Goal: Find specific page/section: Find specific page/section

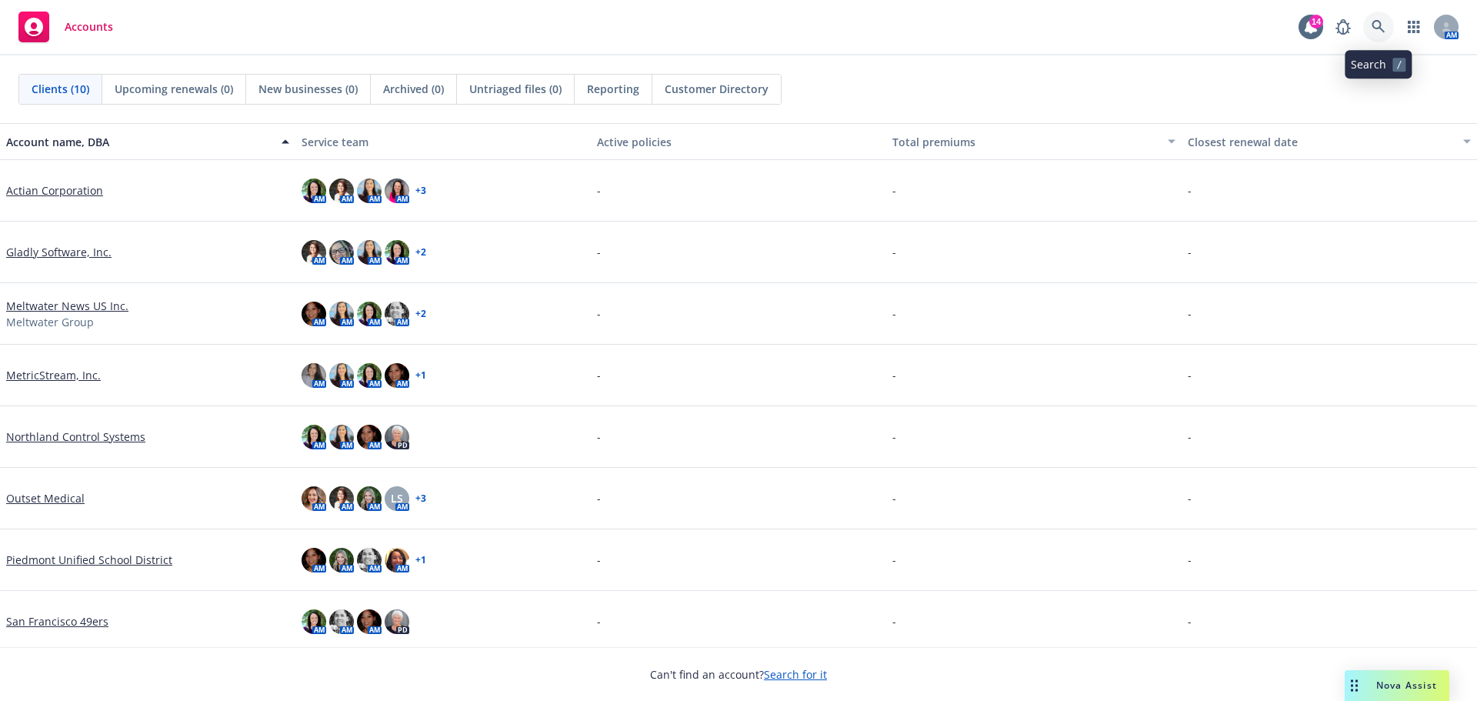
click at [1377, 16] on link at bounding box center [1378, 27] width 31 height 31
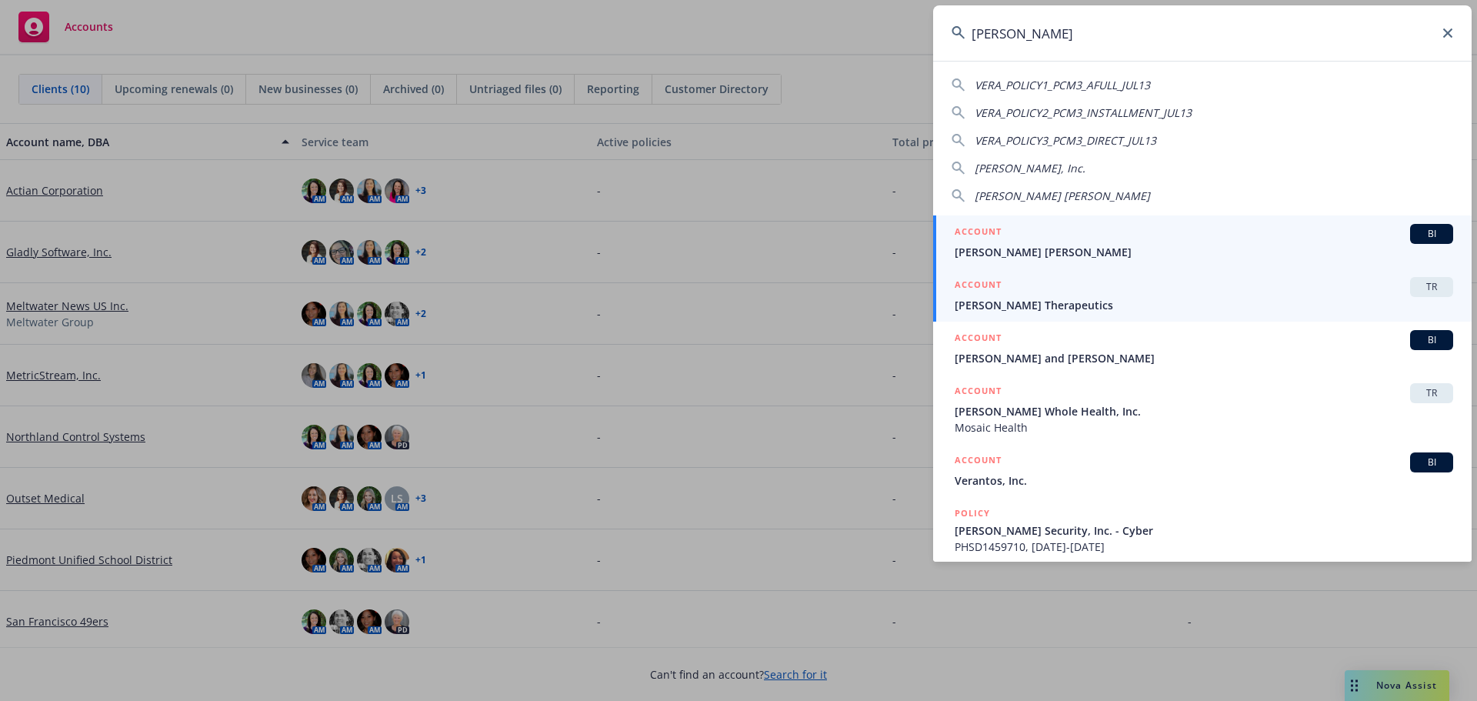
type input "[PERSON_NAME]"
click at [1028, 305] on span "[PERSON_NAME] Therapeutics" at bounding box center [1204, 305] width 498 height 16
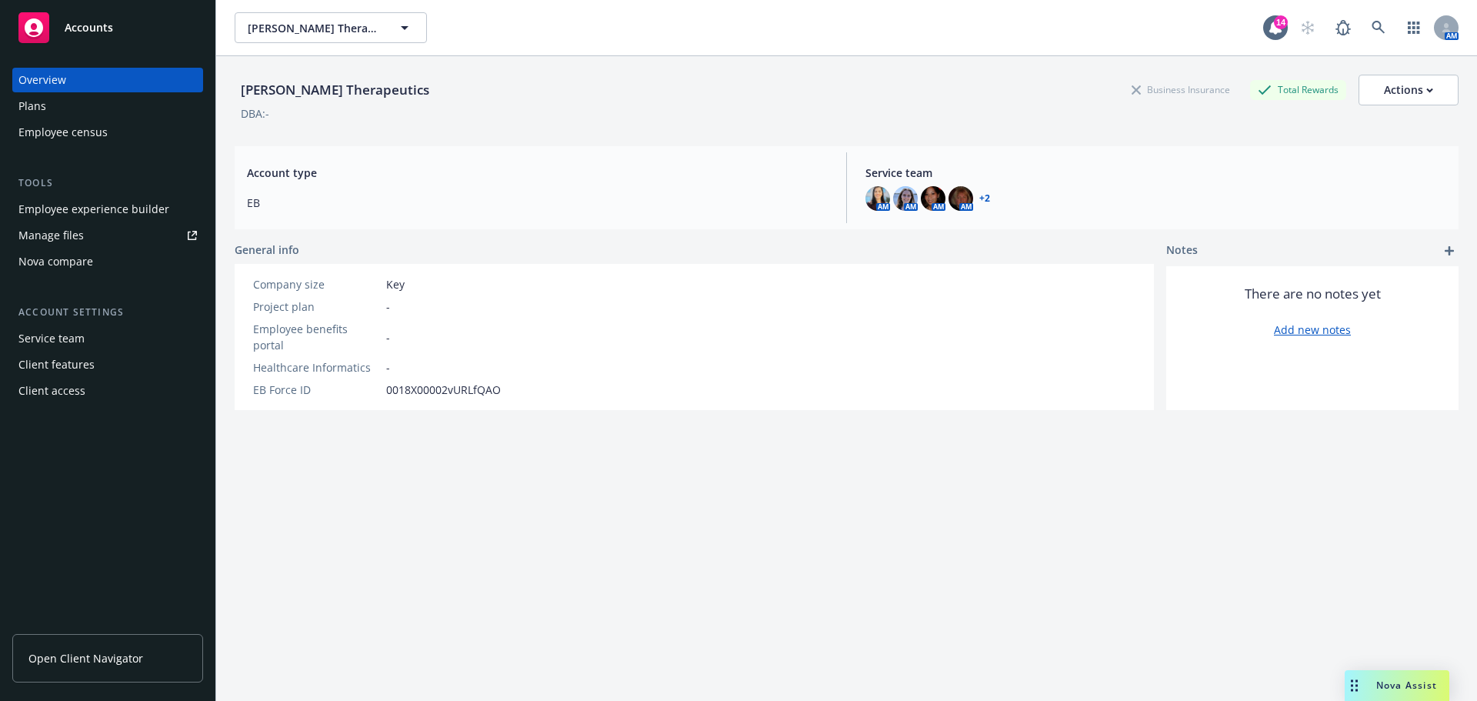
click at [78, 663] on span "Open Client Navigator" at bounding box center [85, 658] width 115 height 16
click at [114, 658] on span "Open Client Navigator" at bounding box center [85, 658] width 115 height 16
